Goal: Task Accomplishment & Management: Use online tool/utility

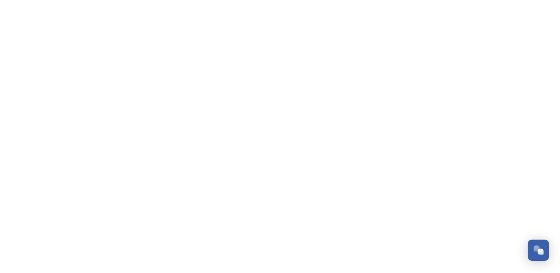
scroll to position [3396, 0]
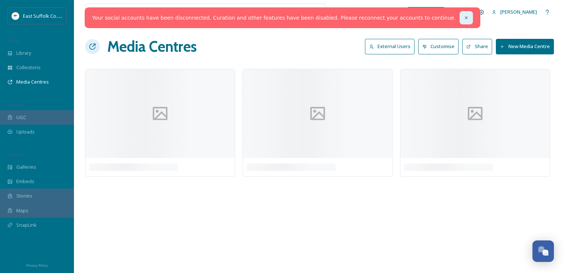
click at [465, 18] on icon at bounding box center [466, 17] width 3 height 3
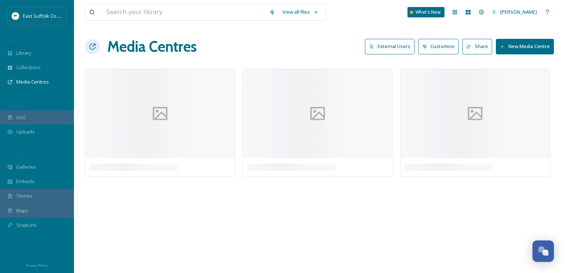
click at [270, 48] on div "Media Centres External Users Customise Share New Media Centre" at bounding box center [319, 47] width 469 height 22
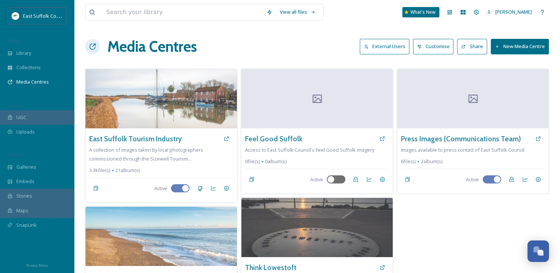
click at [456, 6] on div "View all files What's New Jake Snell" at bounding box center [316, 12] width 463 height 24
click at [258, 36] on div "Media Centres External Users Customise Share New Media Centre" at bounding box center [316, 47] width 463 height 22
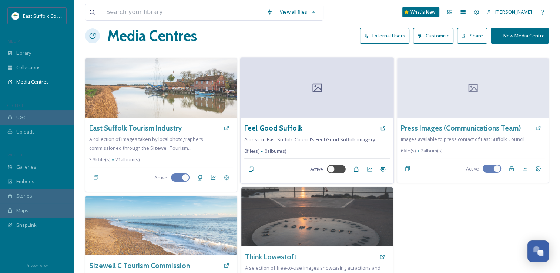
scroll to position [0, 0]
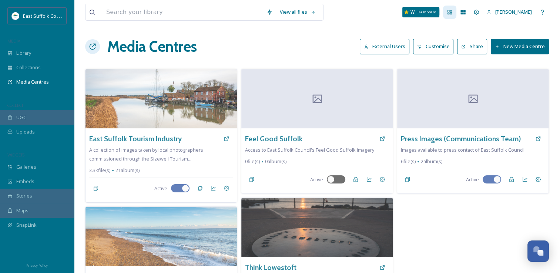
click at [452, 11] on icon at bounding box center [449, 12] width 6 height 6
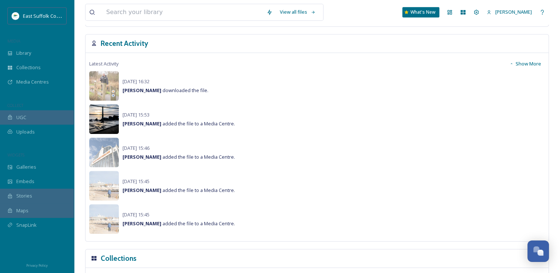
scroll to position [523, 0]
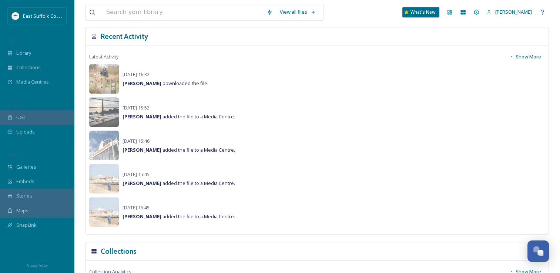
click at [522, 59] on button "Show More" at bounding box center [524, 57] width 39 height 14
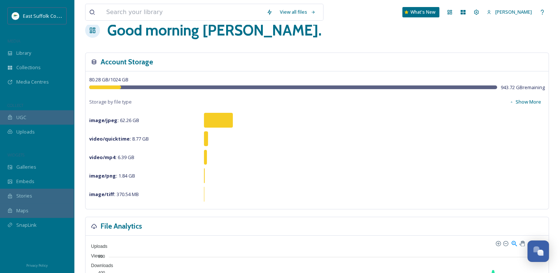
scroll to position [0, 0]
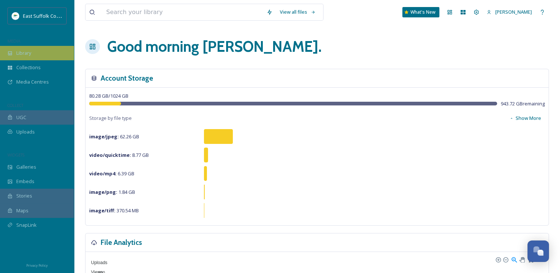
click at [44, 55] on div "Library" at bounding box center [37, 53] width 74 height 14
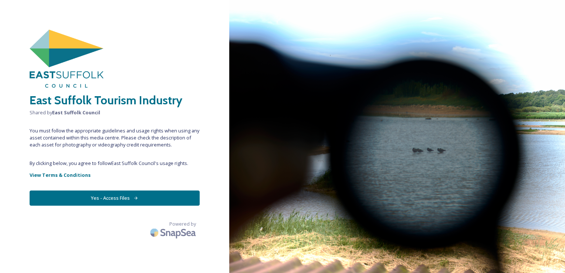
click at [95, 197] on button "Yes - Access Files" at bounding box center [115, 197] width 170 height 15
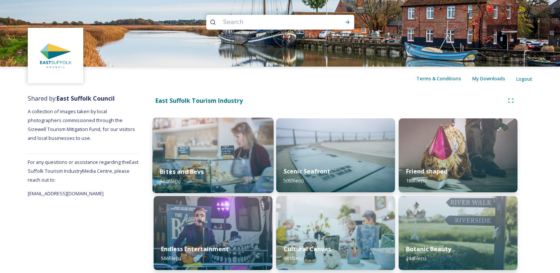
click at [230, 162] on div "Bites and Bevs 320 file(s)" at bounding box center [212, 176] width 121 height 34
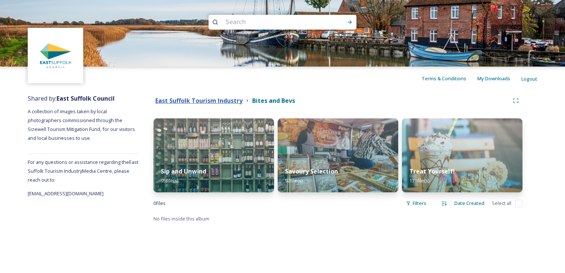
click at [186, 98] on strong "East Suffolk Tourism Industry" at bounding box center [198, 101] width 87 height 8
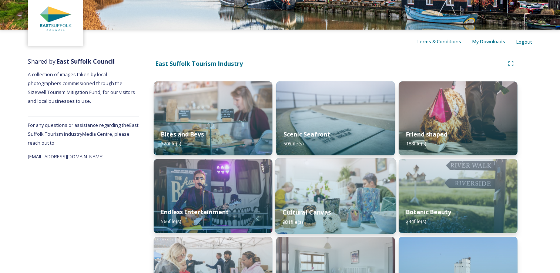
scroll to position [74, 0]
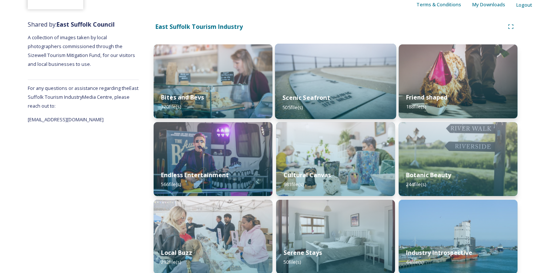
click at [340, 110] on div "Scenic Seafront 505 file(s)" at bounding box center [335, 102] width 121 height 34
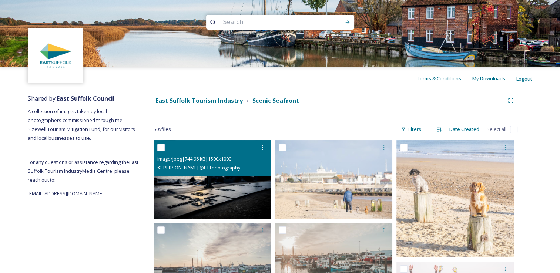
click at [220, 196] on img at bounding box center [211, 179] width 117 height 78
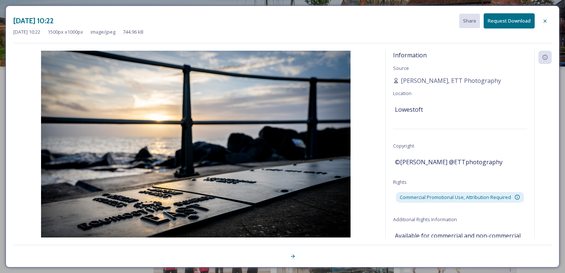
click at [548, 21] on div at bounding box center [544, 20] width 13 height 13
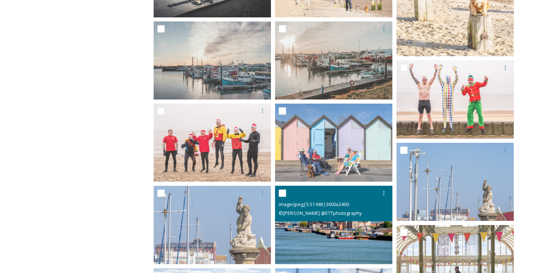
scroll to position [259, 0]
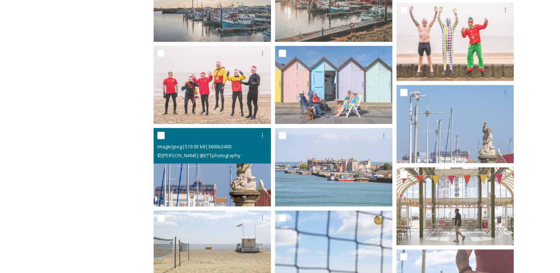
click at [233, 171] on img at bounding box center [211, 167] width 117 height 78
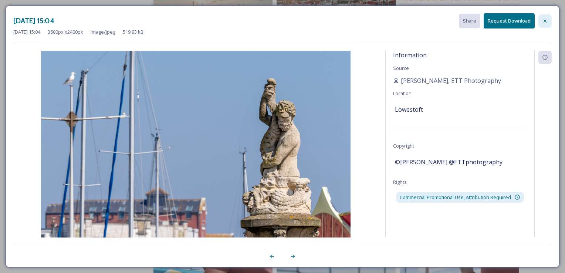
click at [548, 16] on div at bounding box center [544, 20] width 13 height 13
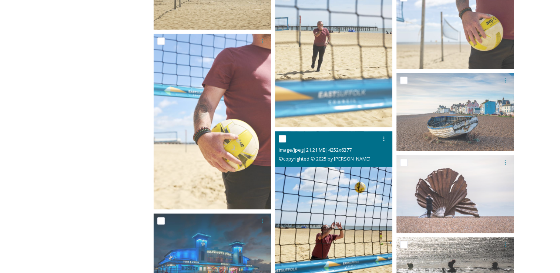
scroll to position [592, 0]
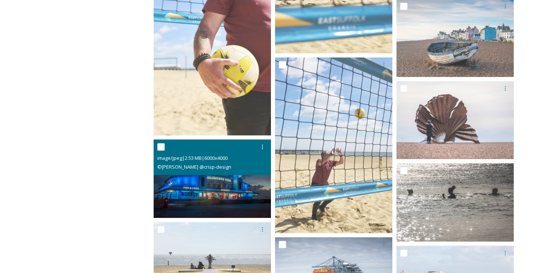
click at [202, 200] on img at bounding box center [211, 178] width 117 height 78
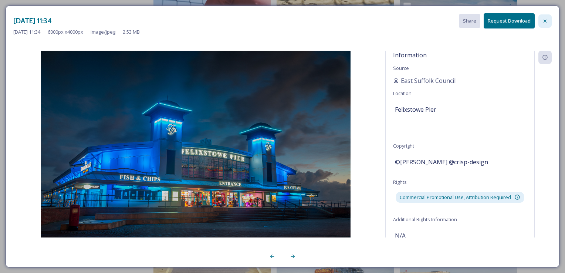
click at [544, 21] on icon at bounding box center [545, 21] width 6 height 6
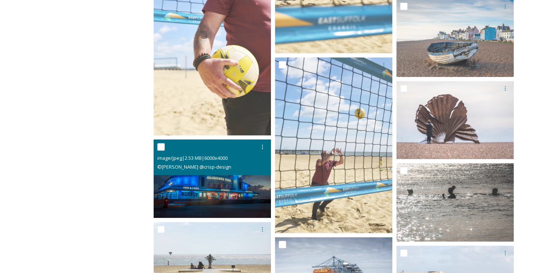
click at [158, 149] on input "checkbox" at bounding box center [160, 146] width 7 height 7
checkbox input "true"
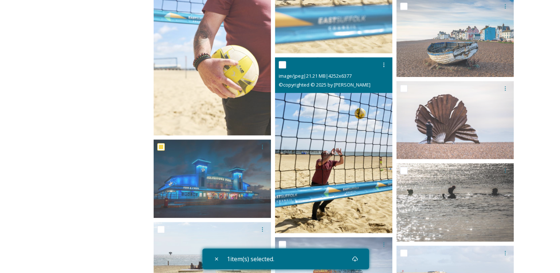
click at [299, 142] on img at bounding box center [333, 145] width 117 height 176
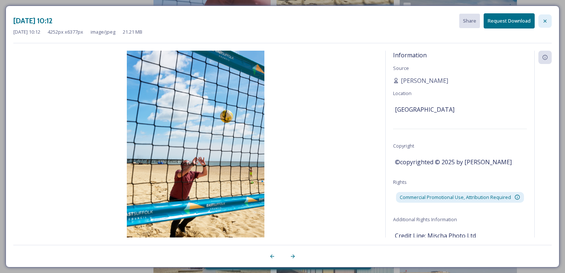
click at [544, 23] on icon at bounding box center [545, 21] width 6 height 6
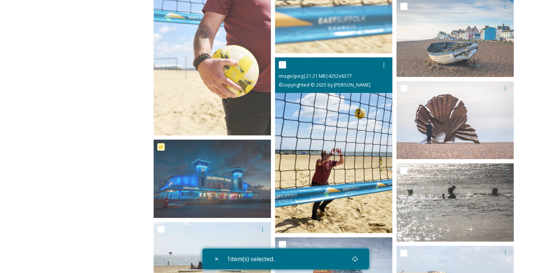
click at [283, 65] on input "checkbox" at bounding box center [281, 64] width 7 height 7
checkbox input "true"
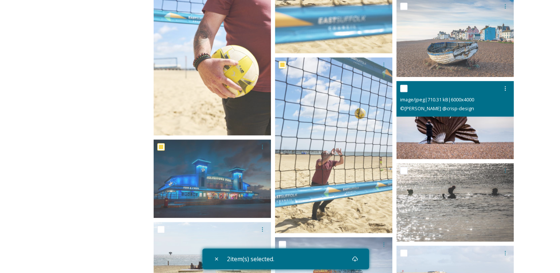
click at [404, 88] on input "checkbox" at bounding box center [403, 88] width 7 height 7
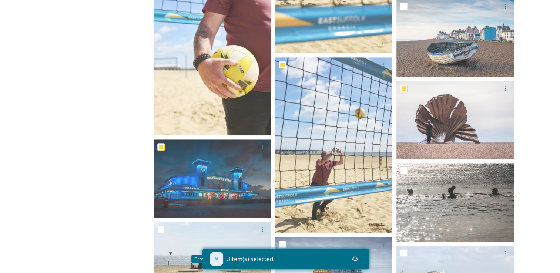
drag, startPoint x: 217, startPoint y: 261, endPoint x: 234, endPoint y: 256, distance: 17.7
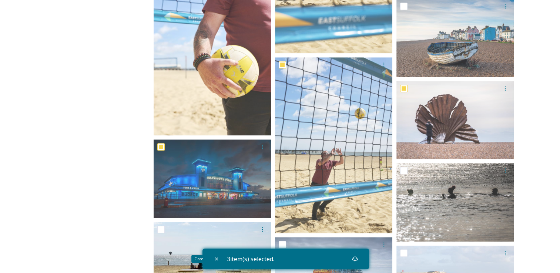
click at [217, 261] on icon at bounding box center [216, 259] width 6 height 6
checkbox input "false"
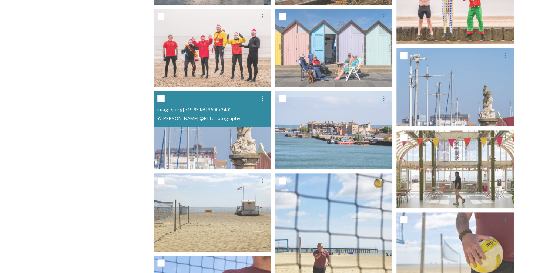
scroll to position [0, 0]
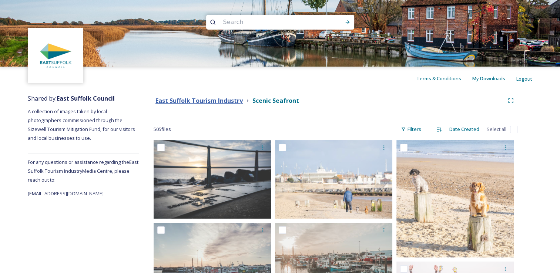
click at [184, 104] on strong "East Suffolk Tourism Industry" at bounding box center [198, 101] width 87 height 8
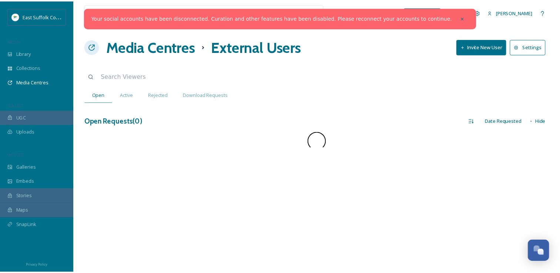
scroll to position [3396, 0]
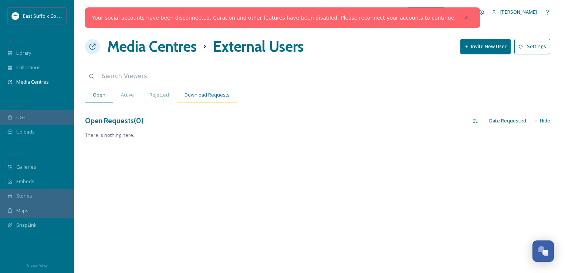
click at [192, 91] on span "Download Requests" at bounding box center [207, 94] width 45 height 7
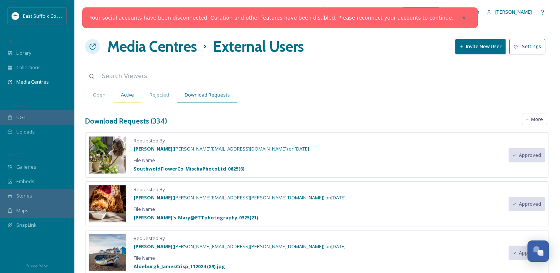
click at [120, 99] on div "Active" at bounding box center [127, 94] width 28 height 15
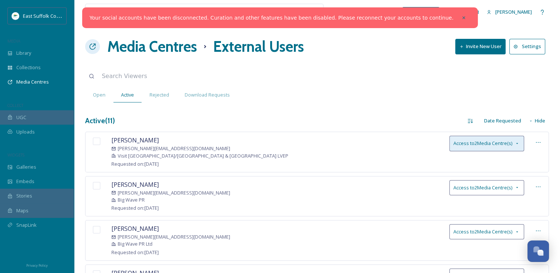
click at [513, 147] on div "Access to 2 Media Centre(s)" at bounding box center [486, 143] width 75 height 15
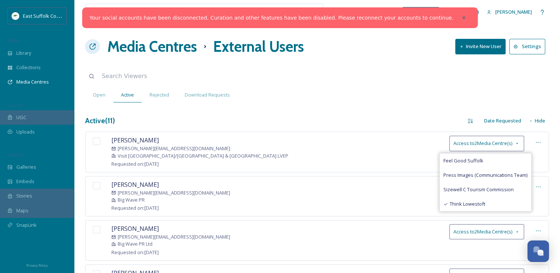
click at [347, 126] on div "Active ( 11 ) Date Requested Hide" at bounding box center [316, 121] width 463 height 14
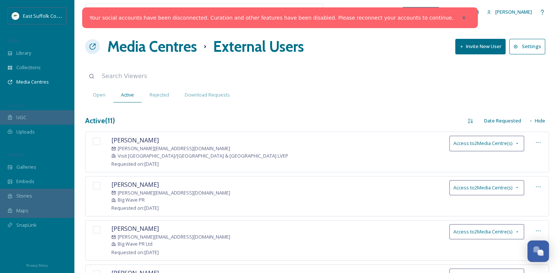
drag, startPoint x: 209, startPoint y: 84, endPoint x: 206, endPoint y: 86, distance: 4.2
click at [209, 84] on input at bounding box center [184, 76] width 172 height 16
click at [209, 95] on span "Download Requests" at bounding box center [207, 94] width 45 height 7
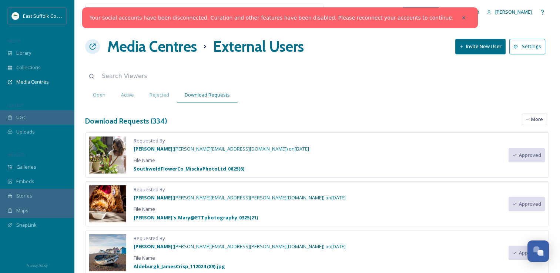
click at [518, 119] on div "Download Requests ( 334 ) All Requests Group By User Group By Media Centre More" at bounding box center [316, 121] width 463 height 15
click at [524, 118] on div "More" at bounding box center [533, 119] width 25 height 11
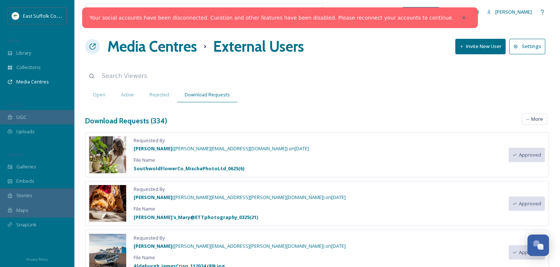
click at [445, 118] on div "Download Requests ( 334 ) All Requests Group By User Group By Media Centre More" at bounding box center [316, 121] width 463 height 15
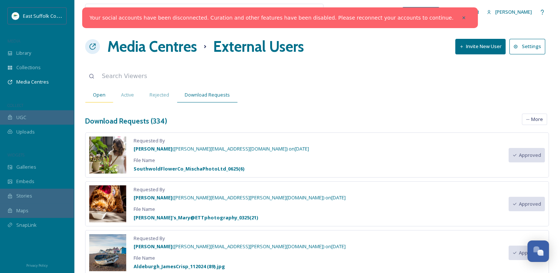
click at [102, 96] on span "Open" at bounding box center [99, 94] width 13 height 7
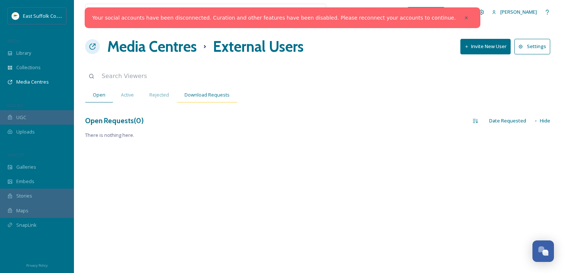
click at [202, 94] on span "Download Requests" at bounding box center [207, 94] width 45 height 7
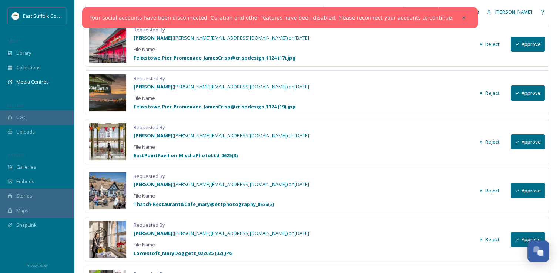
scroll to position [74, 0]
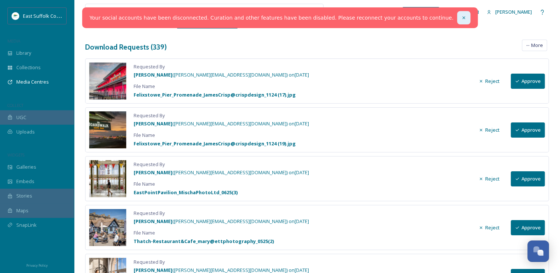
click at [457, 18] on div at bounding box center [463, 17] width 13 height 13
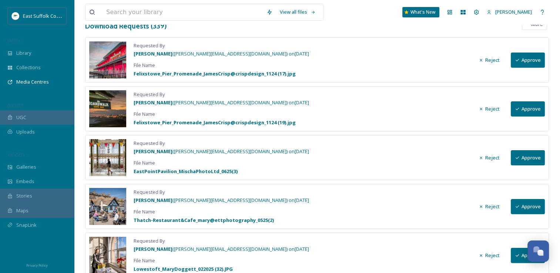
drag, startPoint x: 372, startPoint y: 38, endPoint x: 368, endPoint y: 50, distance: 12.5
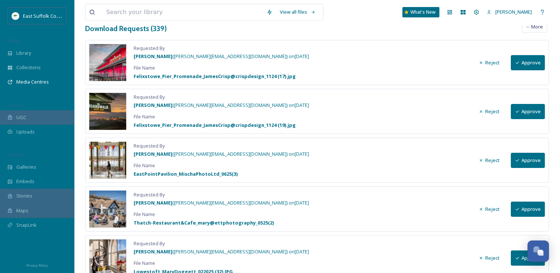
scroll to position [80, 0]
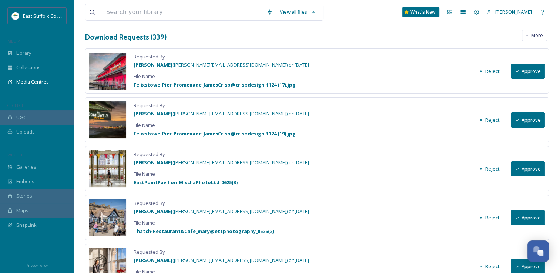
drag, startPoint x: 343, startPoint y: 34, endPoint x: 340, endPoint y: 45, distance: 12.2
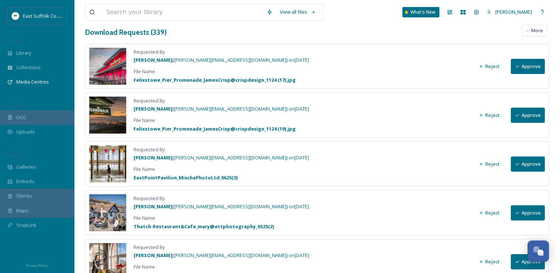
drag, startPoint x: 340, startPoint y: 48, endPoint x: 339, endPoint y: 55, distance: 6.8
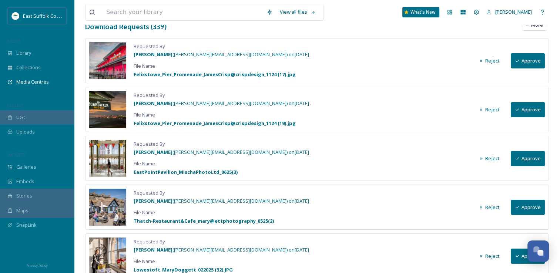
drag, startPoint x: 339, startPoint y: 55, endPoint x: 336, endPoint y: 64, distance: 9.7
click at [518, 60] on icon at bounding box center [516, 60] width 5 height 5
click at [522, 112] on button "Approve" at bounding box center [527, 109] width 34 height 15
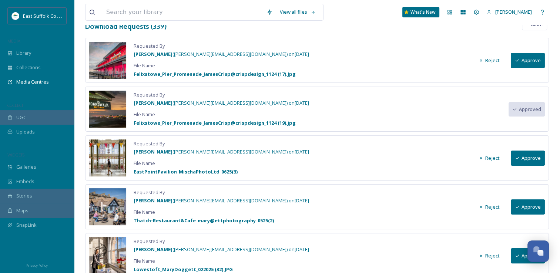
click at [529, 160] on button "Approve" at bounding box center [527, 158] width 34 height 15
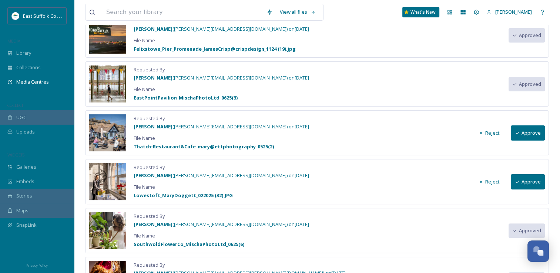
click at [523, 128] on button "Approve" at bounding box center [527, 132] width 34 height 15
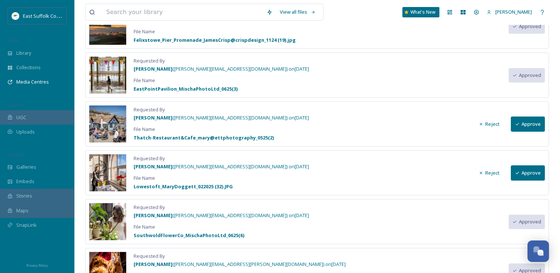
scroll to position [206, 0]
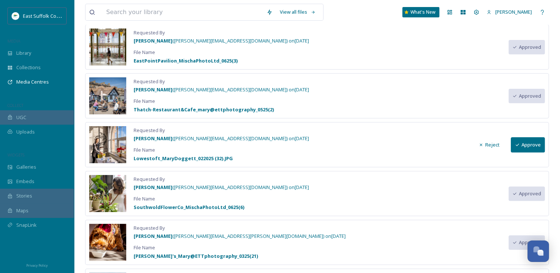
click at [534, 141] on button "Approve" at bounding box center [527, 144] width 34 height 15
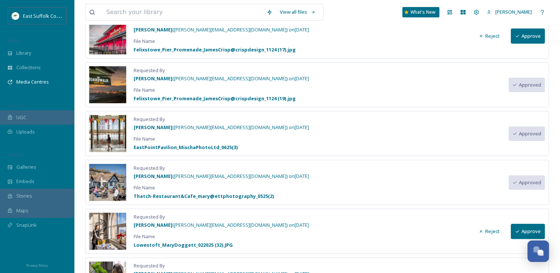
scroll to position [58, 0]
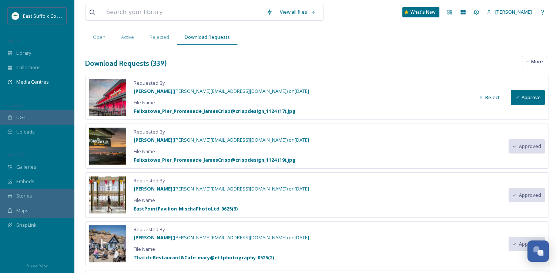
click at [525, 95] on button "Approve" at bounding box center [527, 97] width 34 height 15
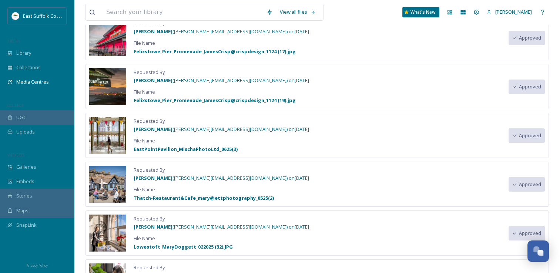
scroll to position [21, 0]
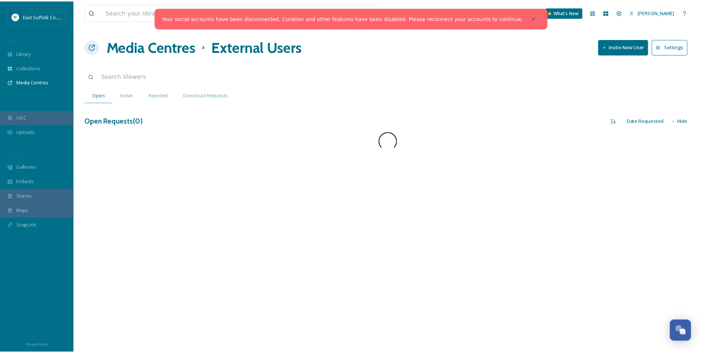
scroll to position [3377, 0]
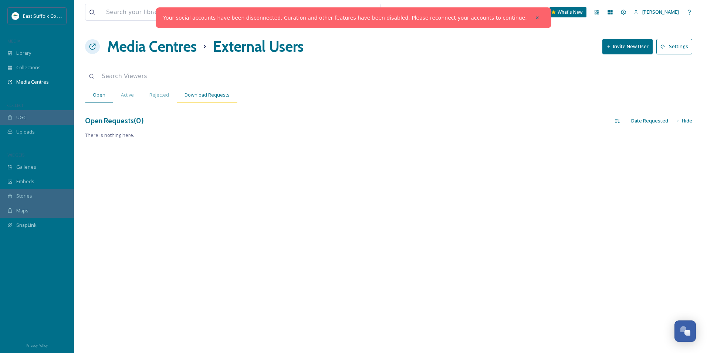
click at [211, 92] on span "Download Requests" at bounding box center [207, 94] width 45 height 7
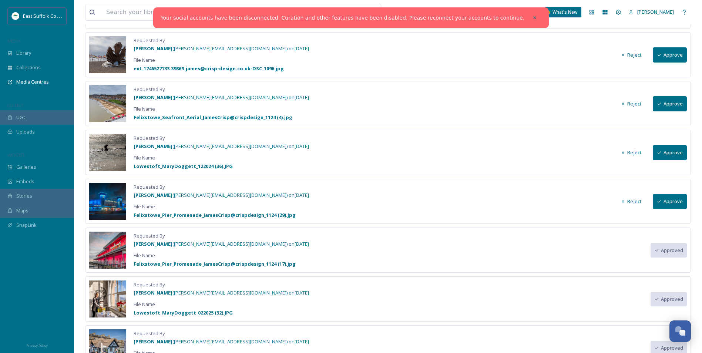
scroll to position [2663, 0]
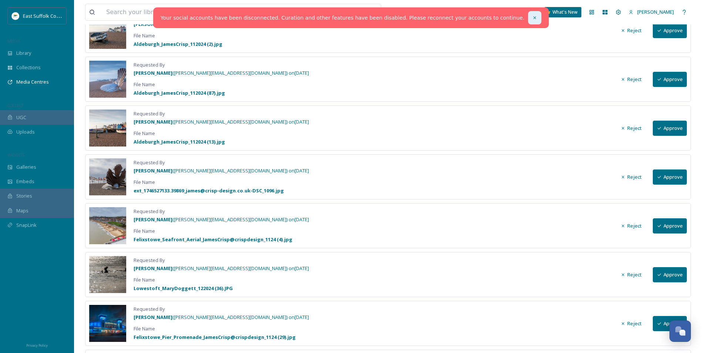
click at [532, 20] on icon at bounding box center [534, 17] width 5 height 5
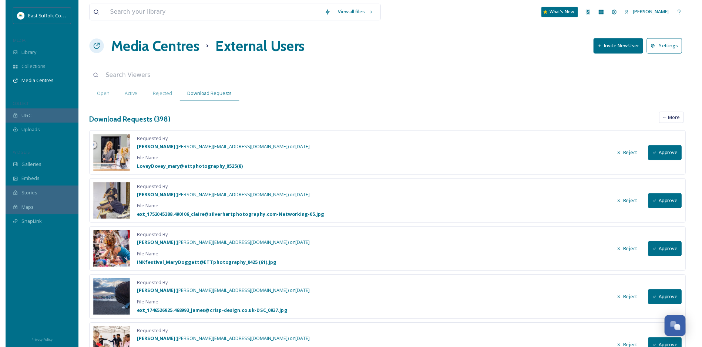
scroll to position [37, 0]
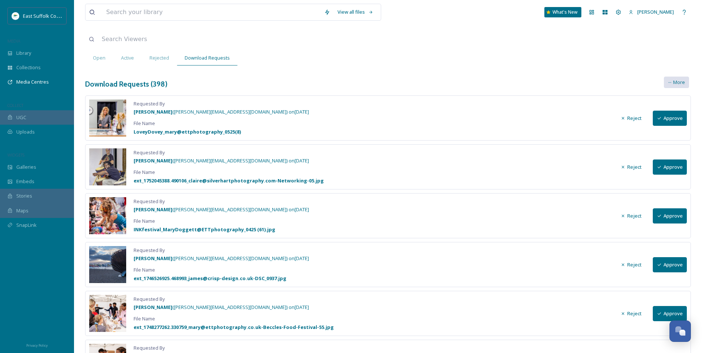
click at [678, 79] on span "More" at bounding box center [679, 82] width 12 height 7
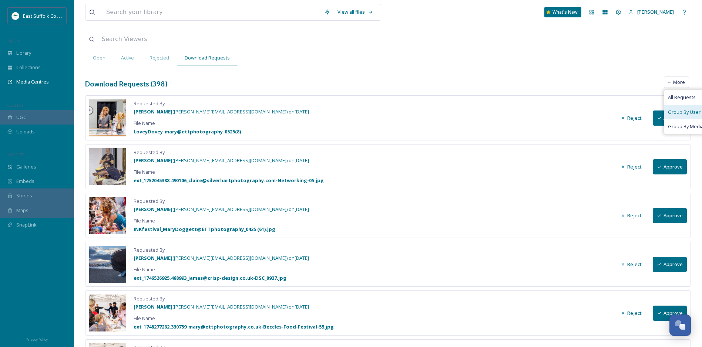
click at [675, 110] on span "Group By User" at bounding box center [683, 112] width 33 height 7
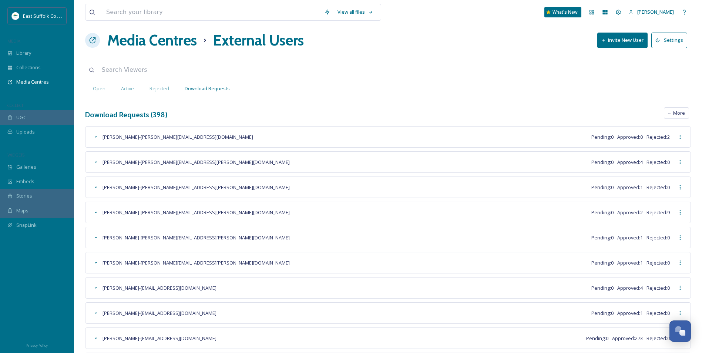
scroll to position [0, 0]
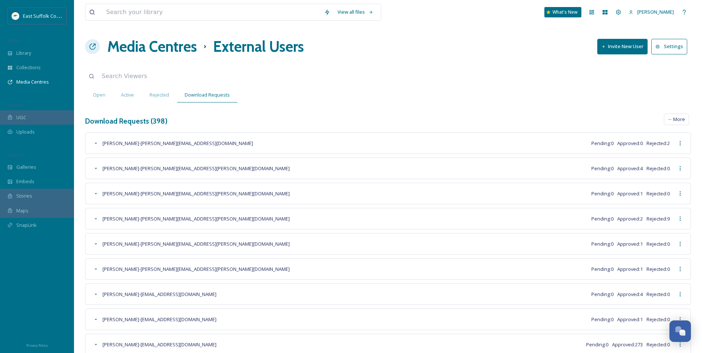
drag, startPoint x: 294, startPoint y: 151, endPoint x: 253, endPoint y: -4, distance: 160.0
click at [99, 99] on div "Open" at bounding box center [99, 94] width 28 height 15
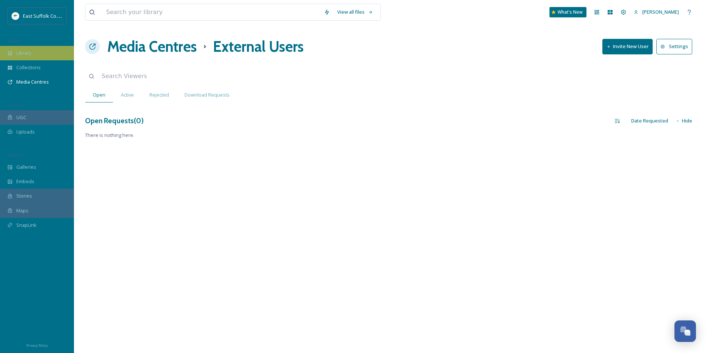
click at [31, 52] on span "Library" at bounding box center [23, 53] width 15 height 7
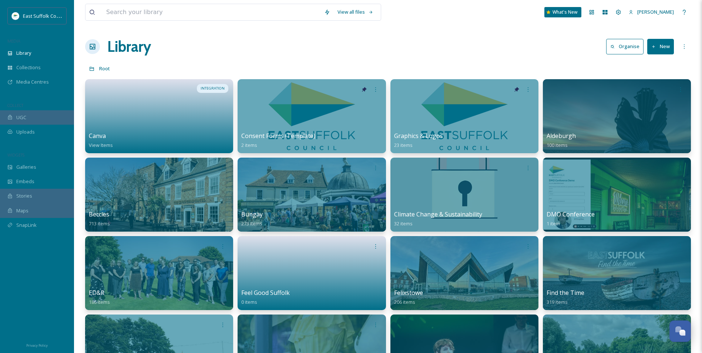
click at [258, 52] on div "Library Organise New" at bounding box center [387, 47] width 605 height 22
